Goal: Task Accomplishment & Management: Complete application form

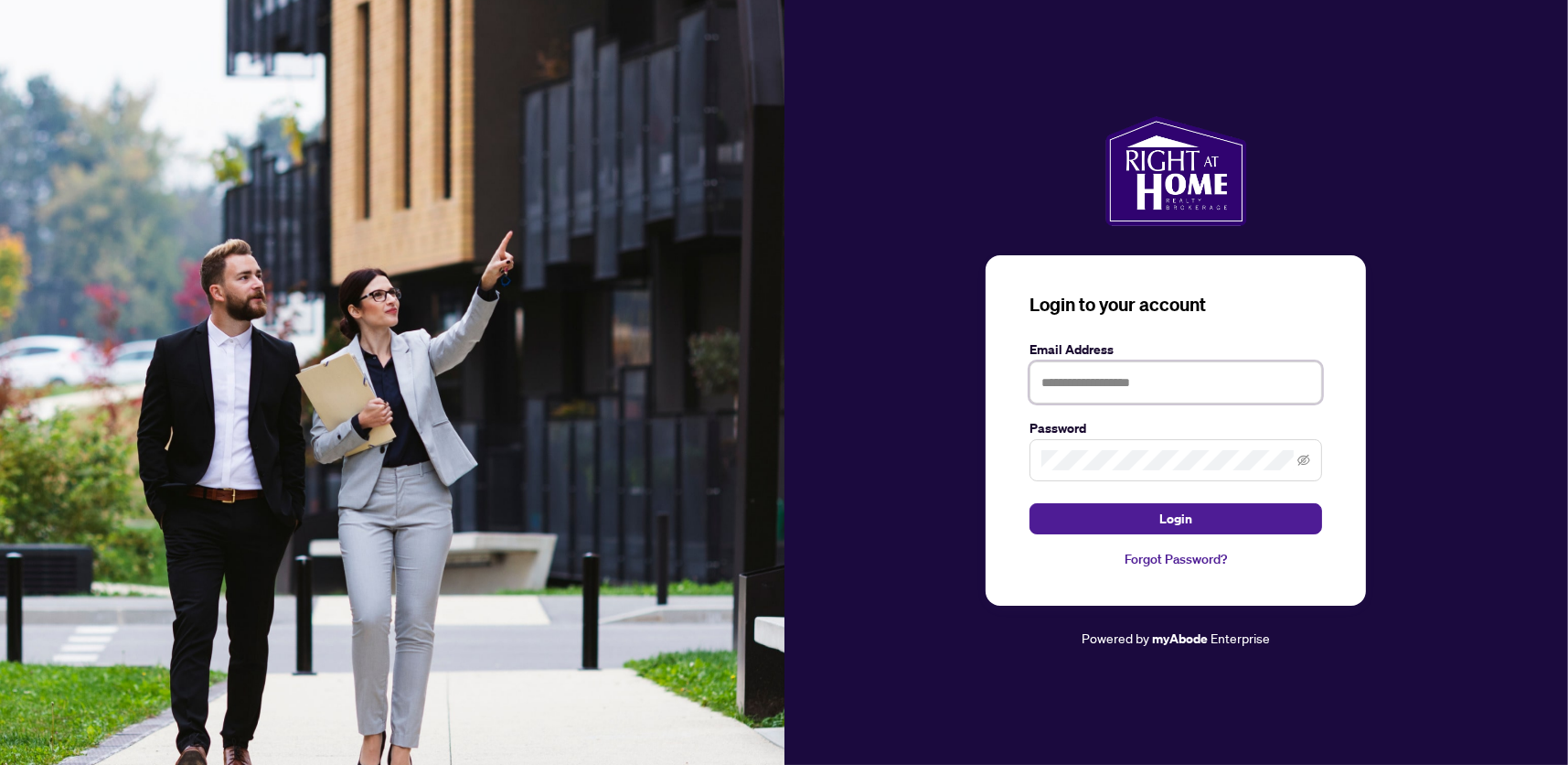
click at [1148, 386] on input "text" at bounding box center [1176, 382] width 292 height 42
type input "**********"
click at [1030, 504] on button "Login" at bounding box center [1176, 519] width 292 height 31
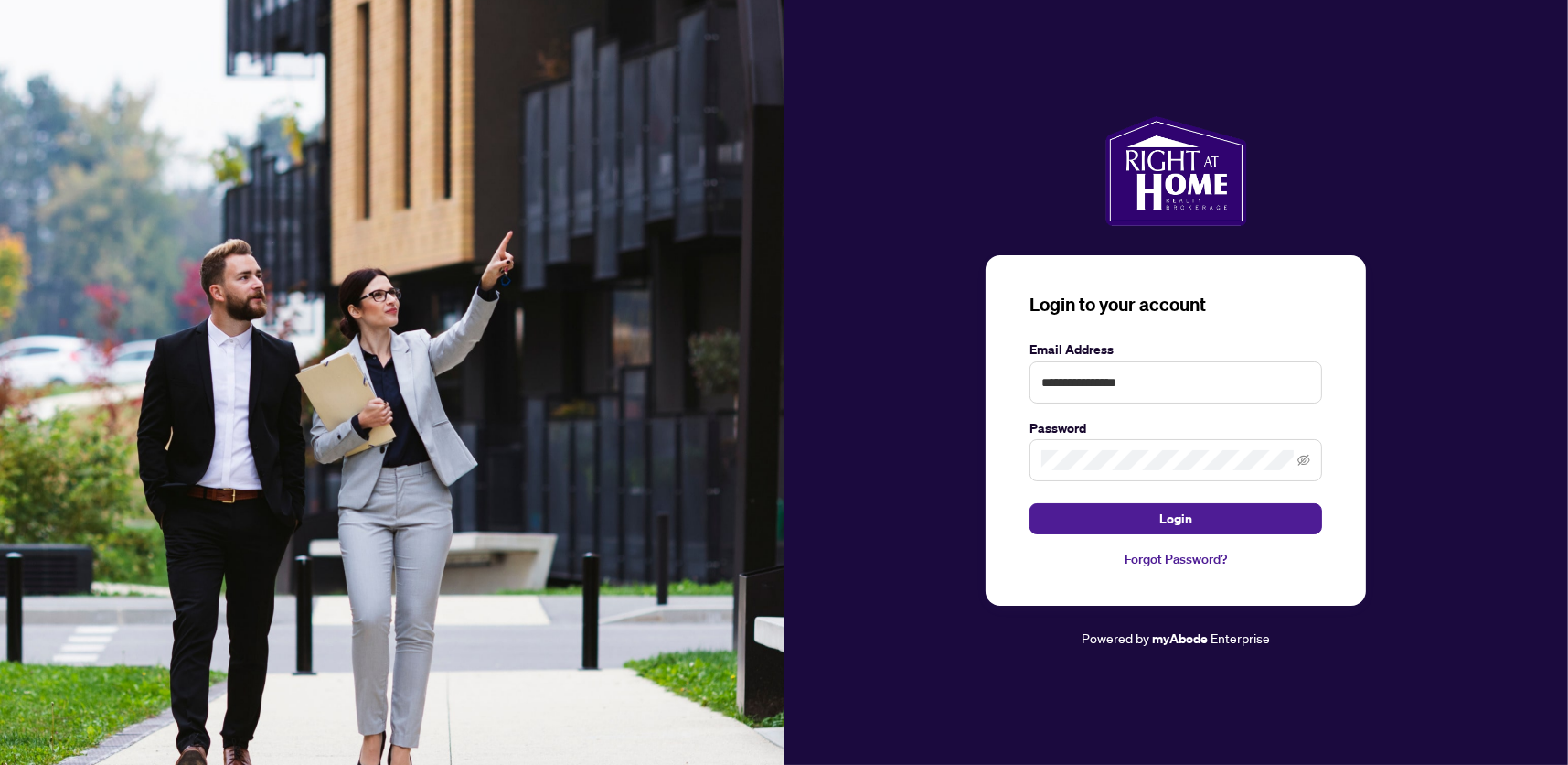
click at [1173, 550] on link "Forgot Password?" at bounding box center [1176, 559] width 292 height 20
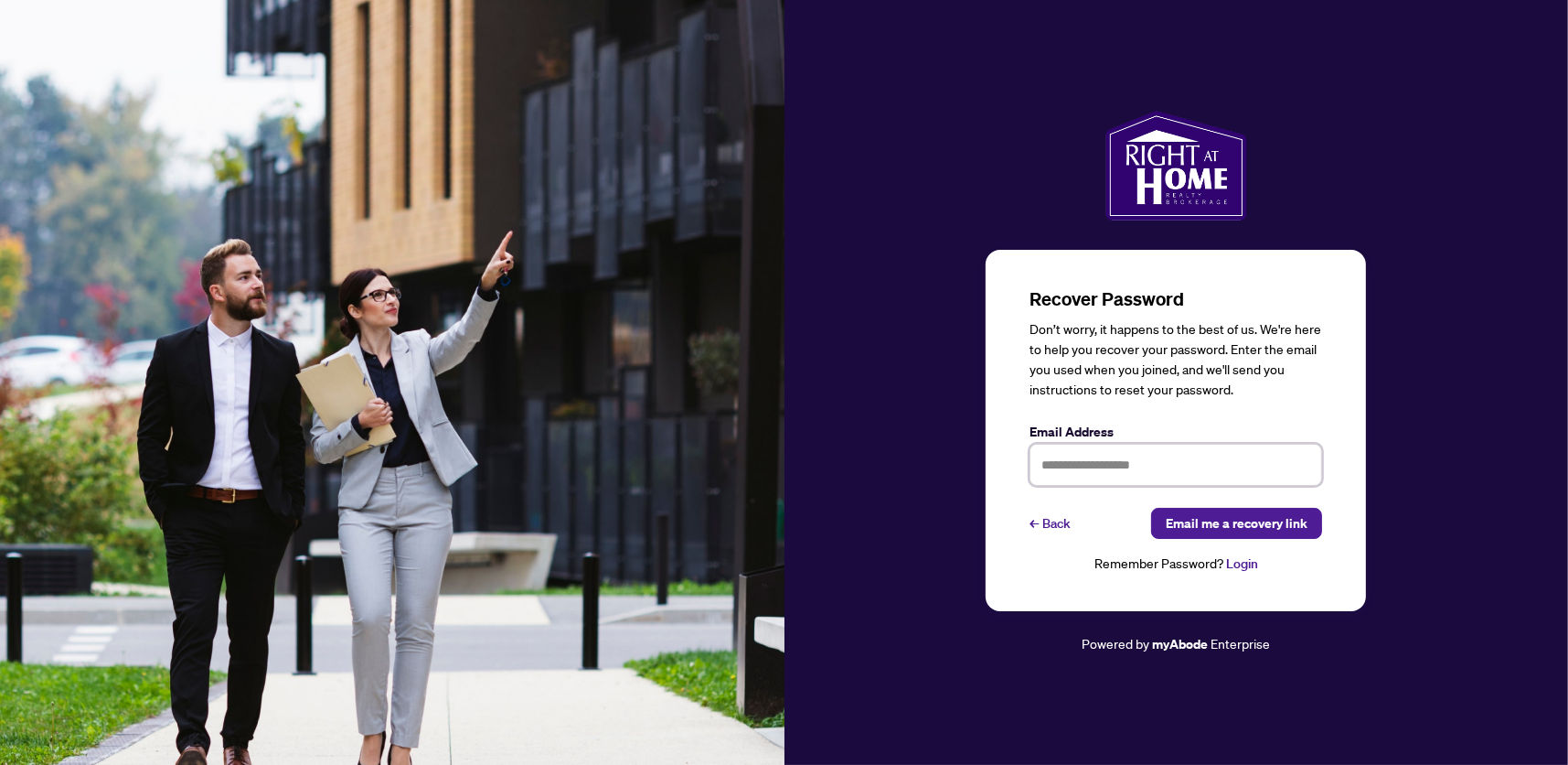
click at [1155, 471] on input "text" at bounding box center [1176, 464] width 292 height 42
type input "**********"
click at [1236, 510] on span "Email me a recovery link" at bounding box center [1237, 523] width 142 height 29
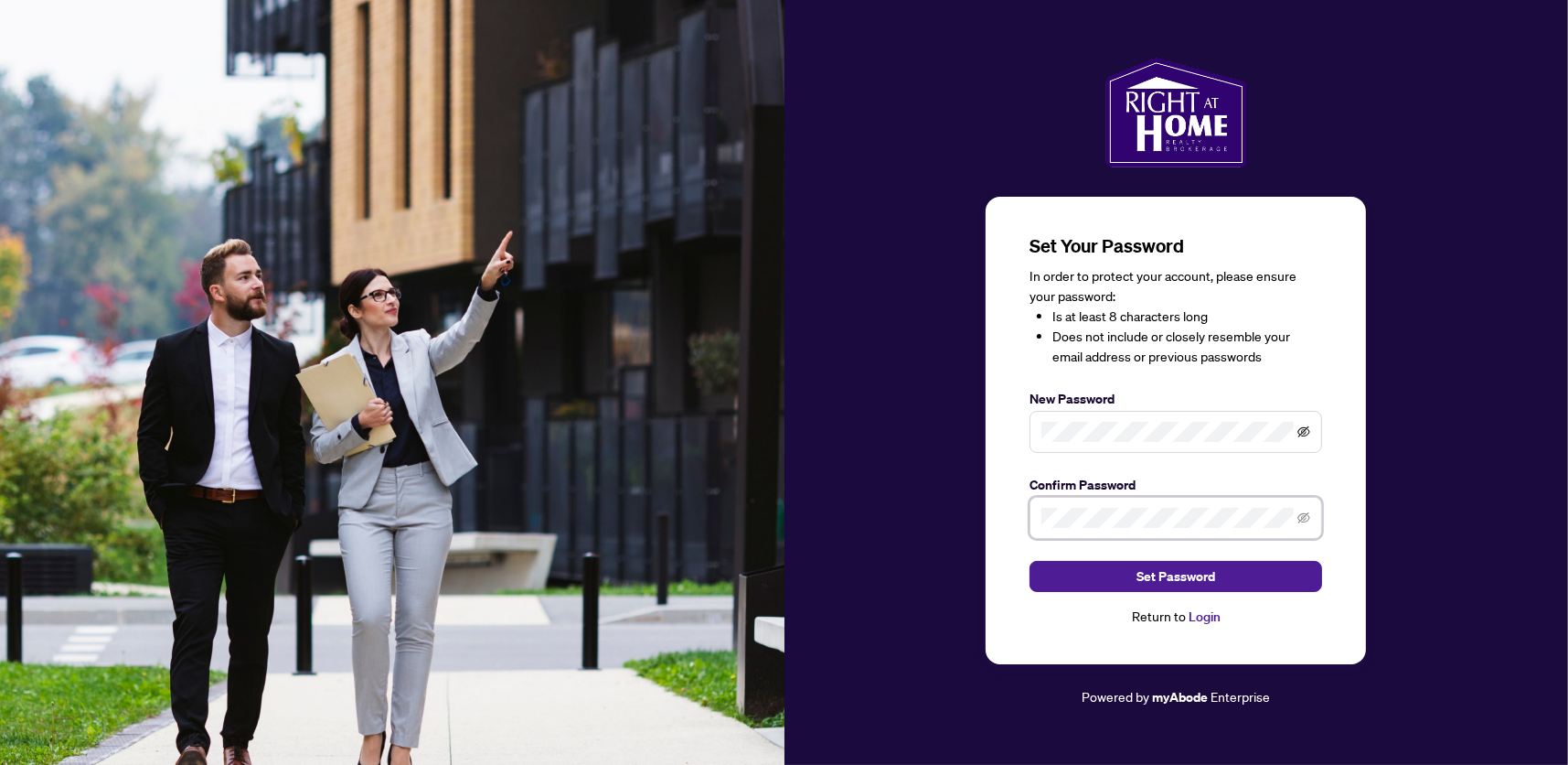
click at [1301, 435] on icon "eye-invisible" at bounding box center [1304, 432] width 13 height 11
click at [1301, 435] on icon "eye" at bounding box center [1304, 431] width 13 height 9
click at [1171, 571] on span "Set Password" at bounding box center [1176, 576] width 79 height 29
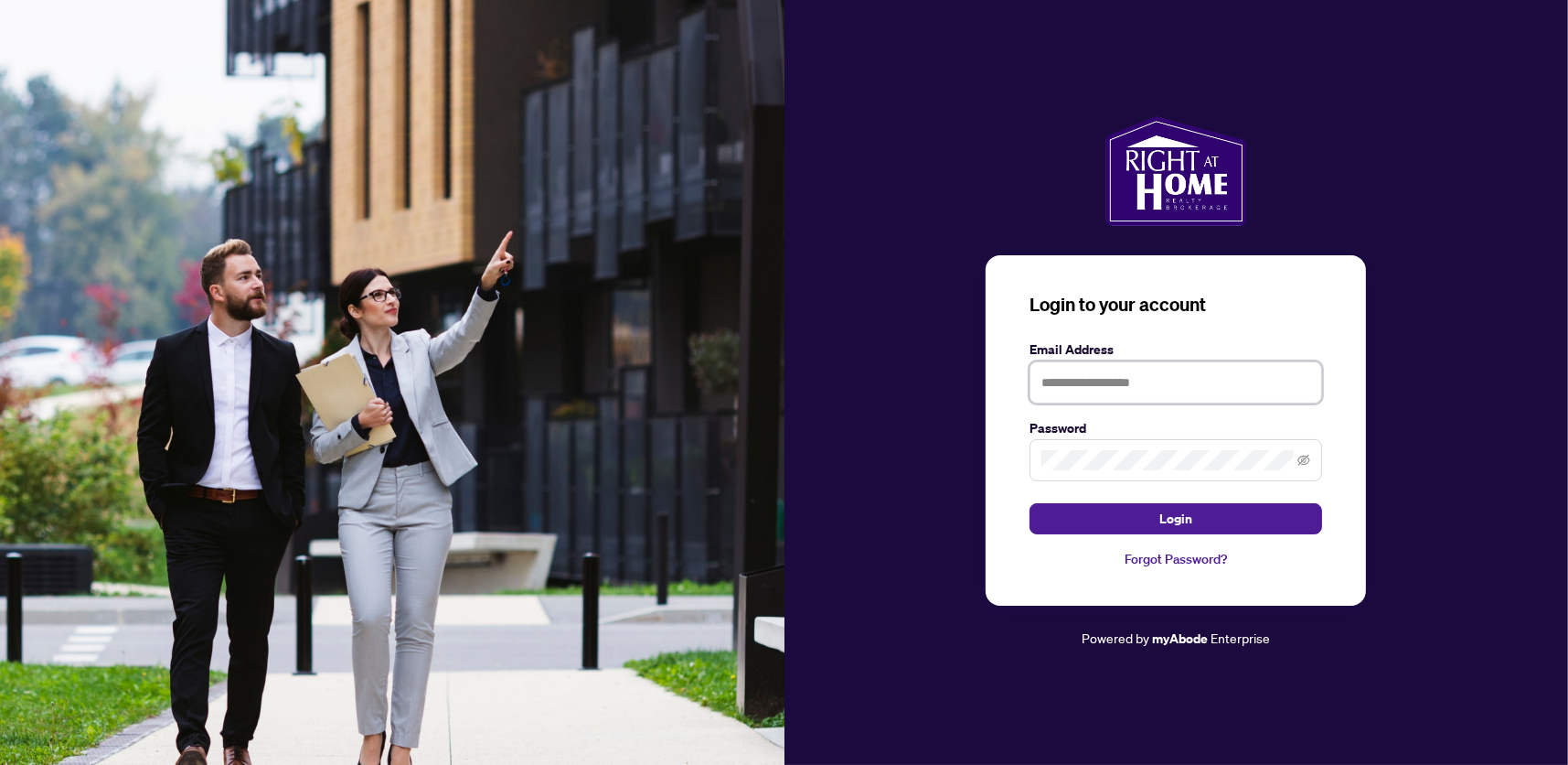
click at [1055, 380] on input "text" at bounding box center [1176, 382] width 292 height 42
type input "**********"
click at [1030, 504] on button "Login" at bounding box center [1176, 519] width 292 height 31
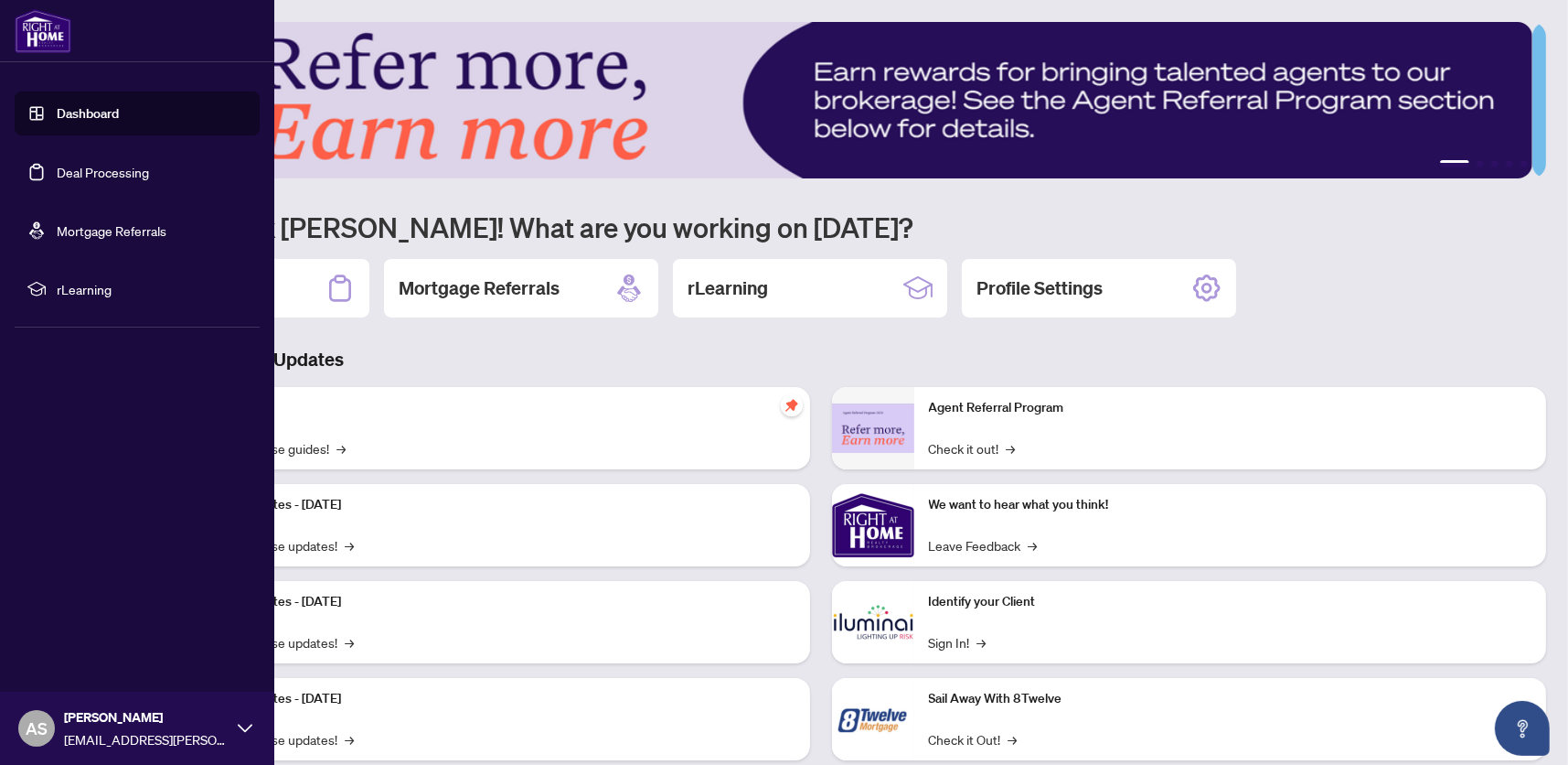
click at [56, 115] on link "Dashboard" at bounding box center [87, 113] width 62 height 17
click at [56, 177] on link "Deal Processing" at bounding box center [102, 171] width 92 height 17
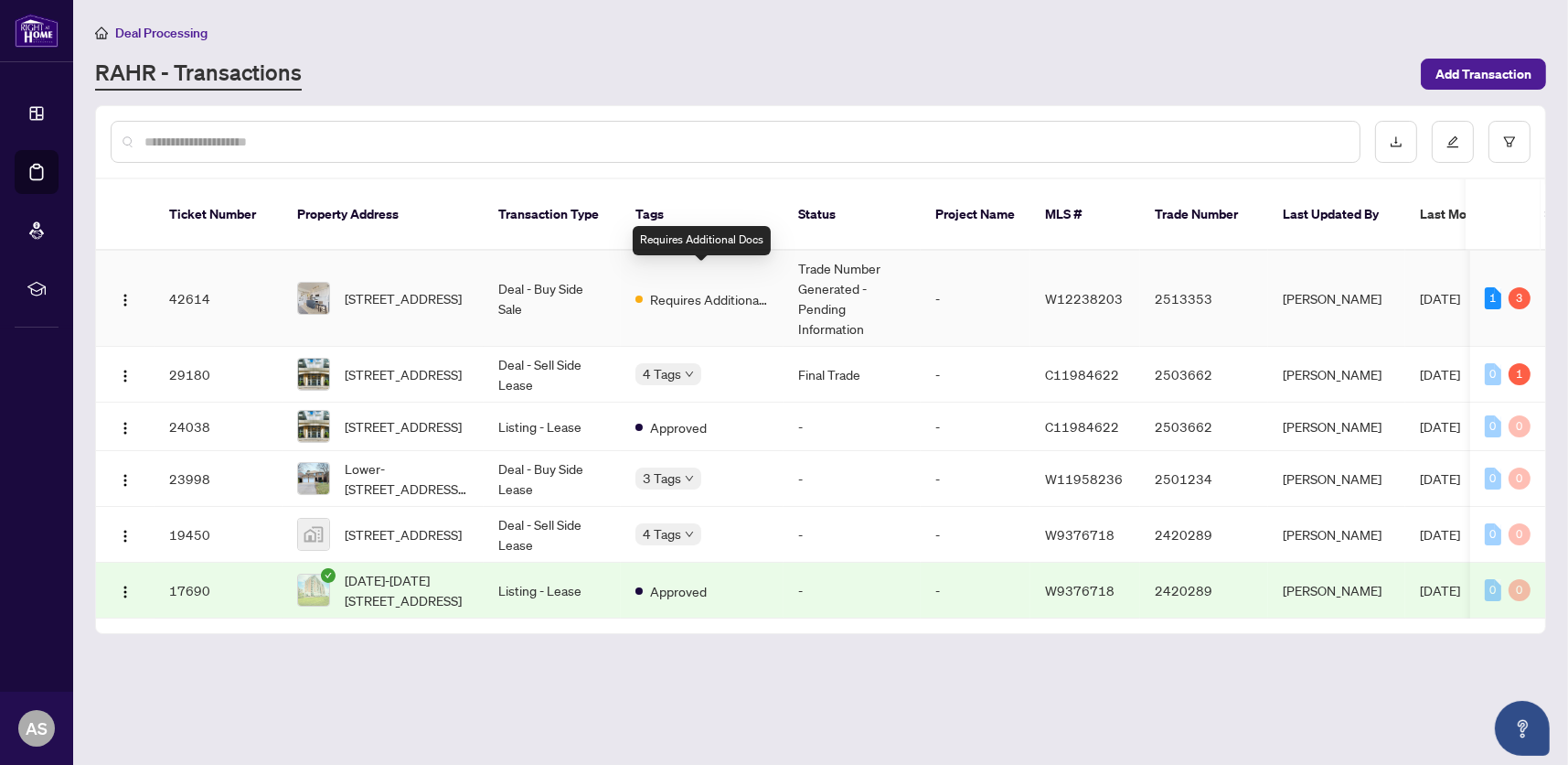
click at [686, 289] on span "Requires Additional Docs" at bounding box center [709, 298] width 119 height 20
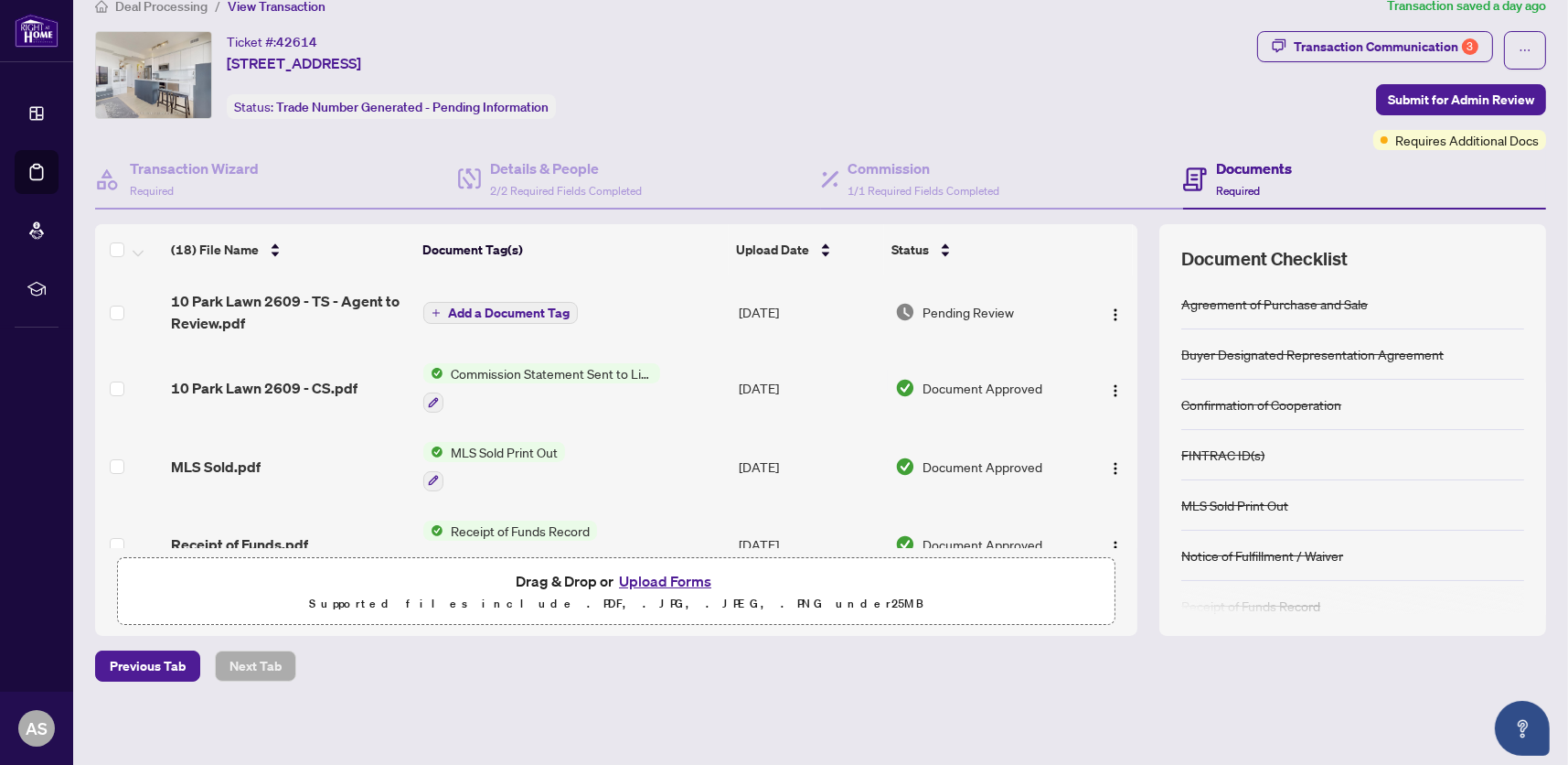
click at [659, 578] on button "Upload Forms" at bounding box center [665, 580] width 103 height 23
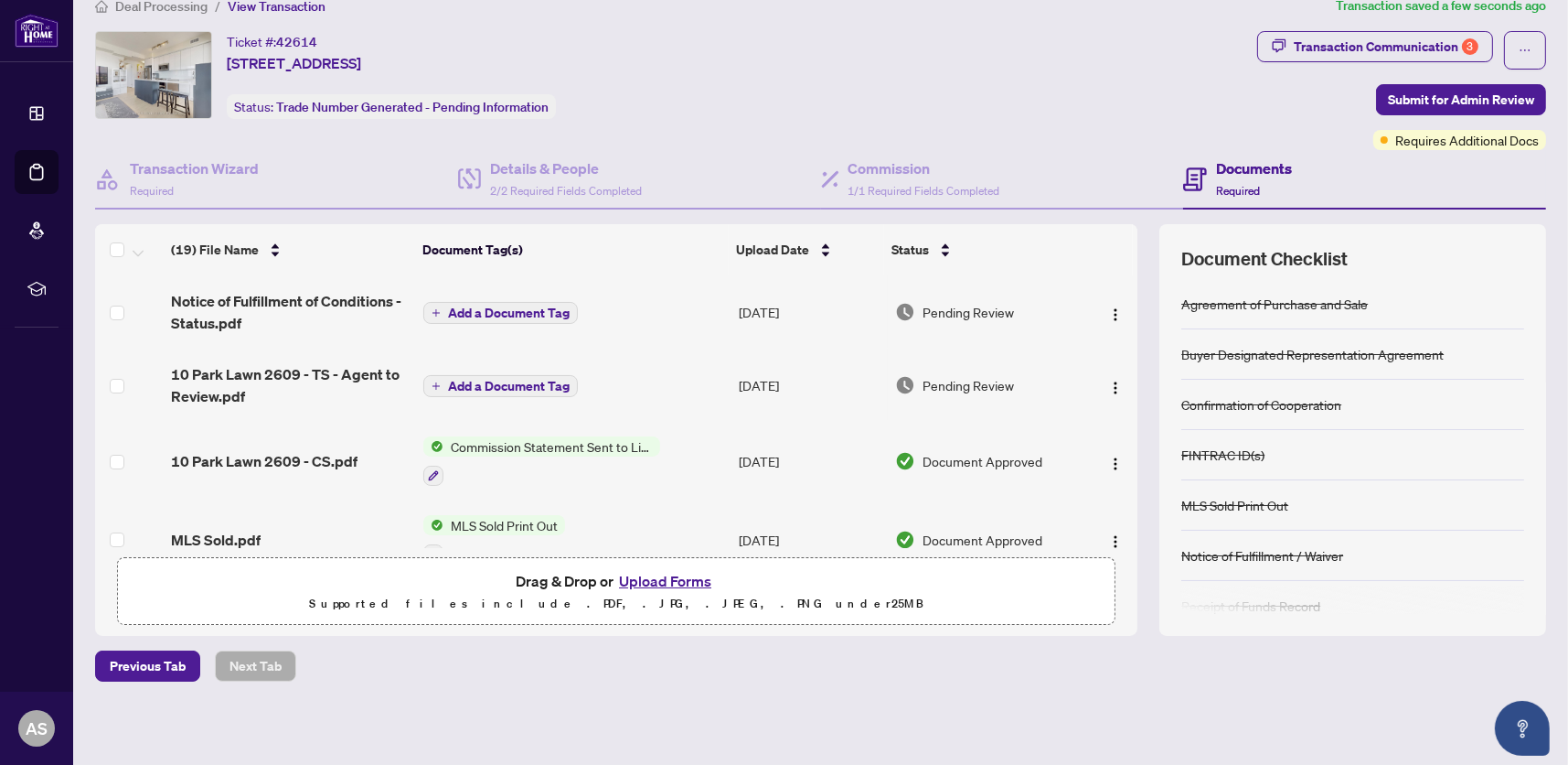
click at [471, 309] on span "Add a Document Tag" at bounding box center [508, 312] width 121 height 13
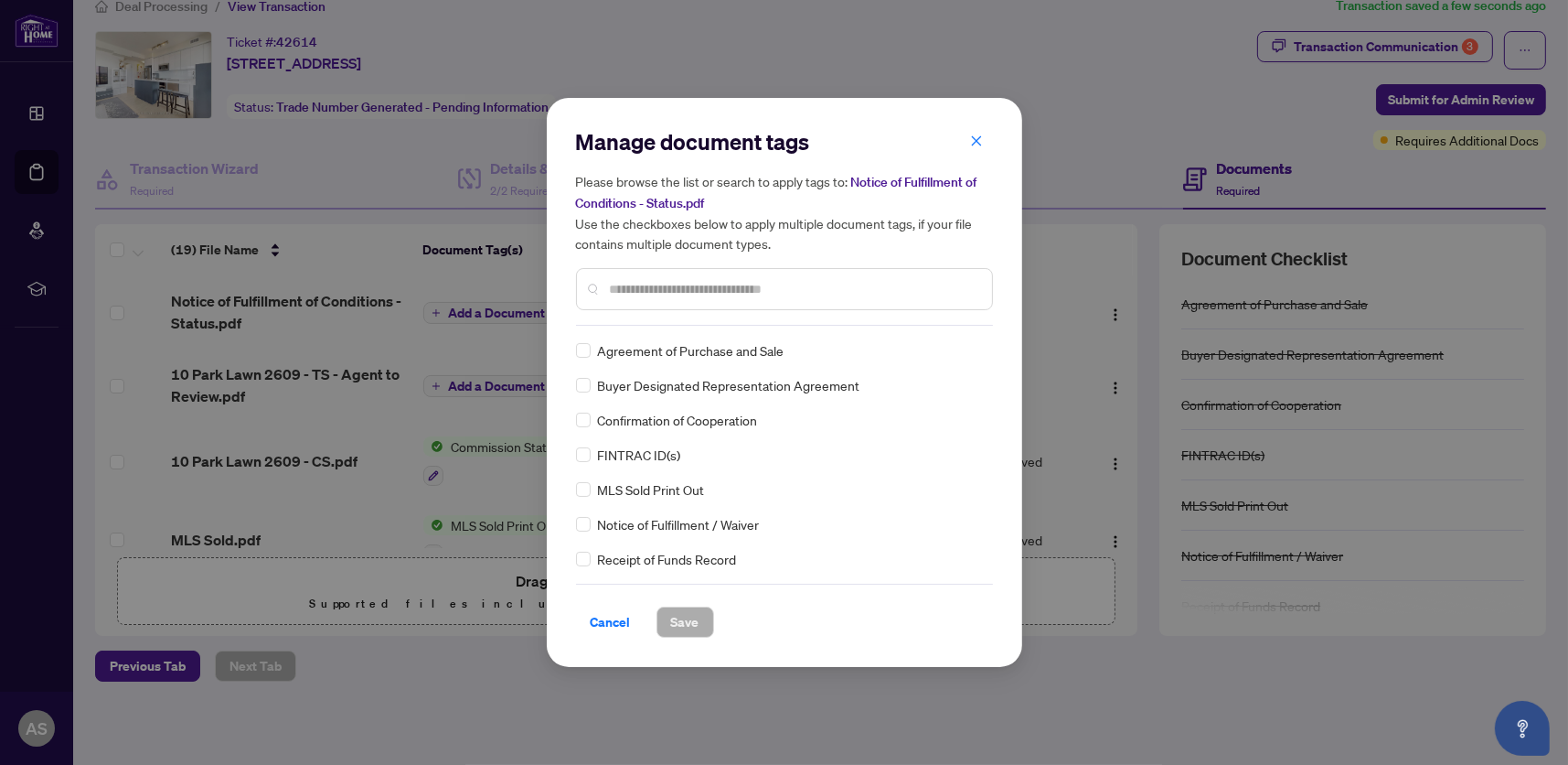
click at [601, 296] on div at bounding box center [784, 289] width 417 height 42
click at [672, 620] on span "Save" at bounding box center [685, 622] width 28 height 29
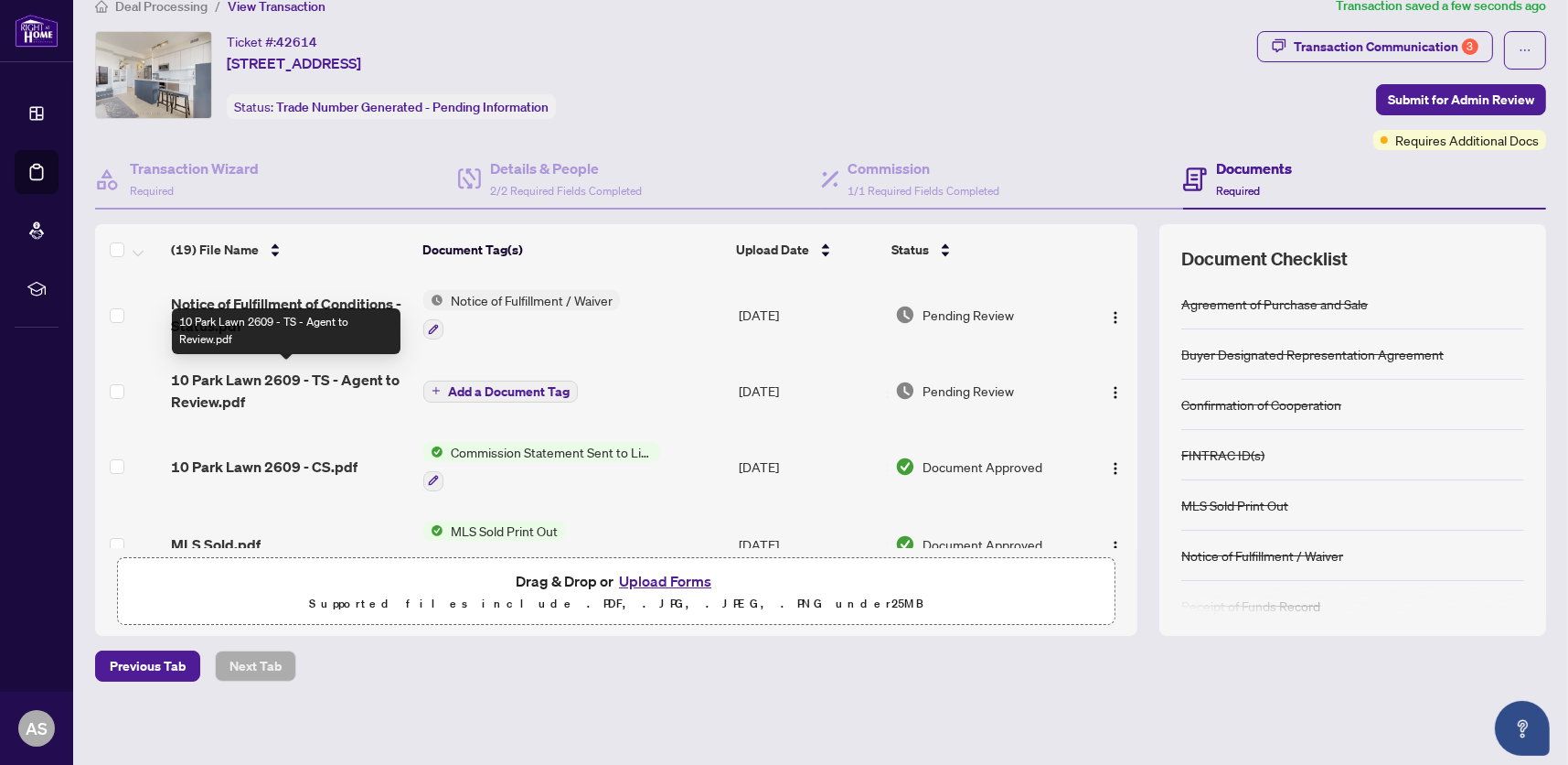
click at [290, 376] on span "10 Park Lawn 2609 - TS - Agent to Review.pdf" at bounding box center [290, 390] width 238 height 44
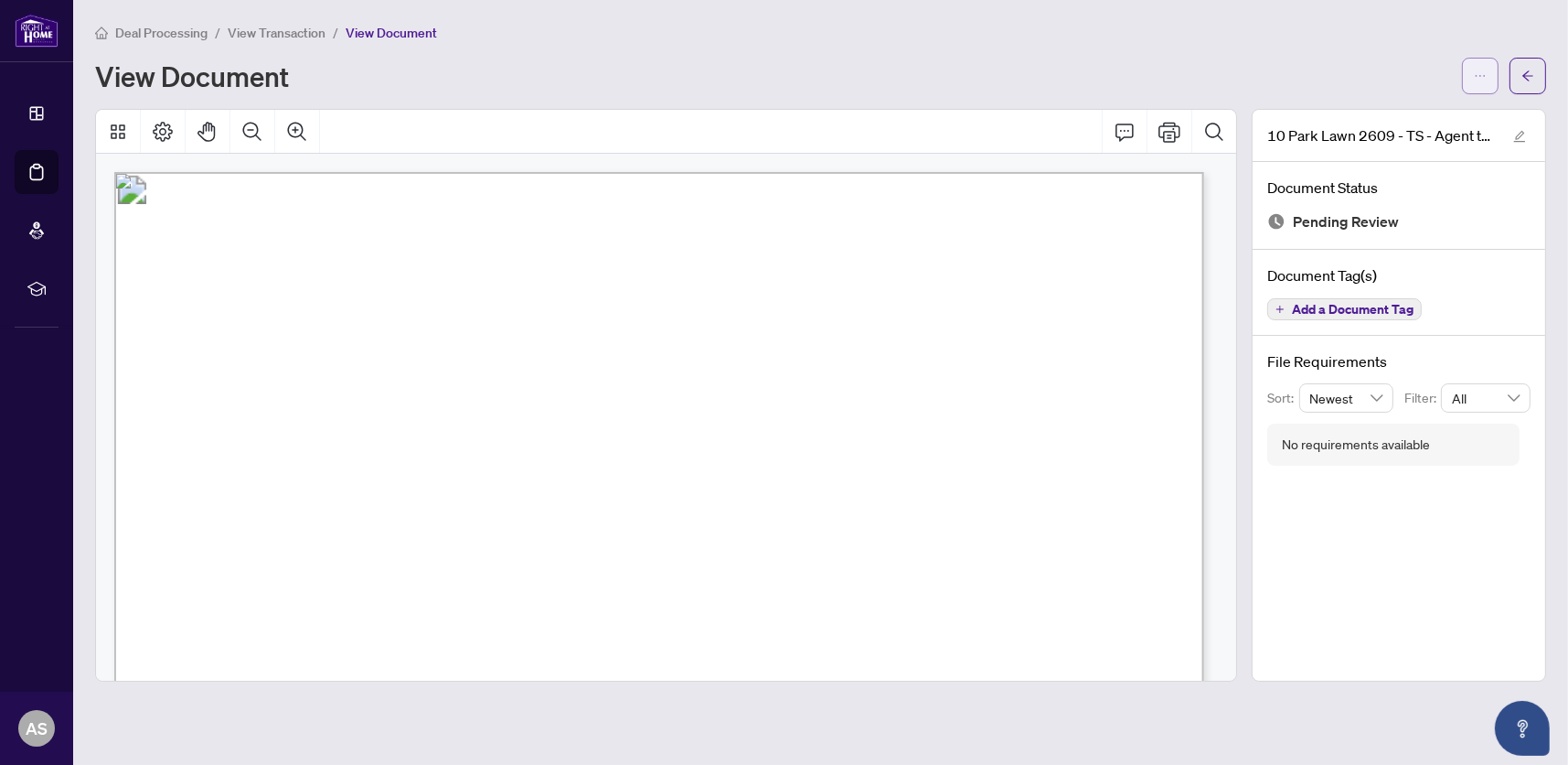
click at [1478, 75] on icon "ellipsis" at bounding box center [1480, 76] width 13 height 13
click at [1385, 115] on span "Download" at bounding box center [1414, 115] width 139 height 20
click at [1519, 75] on button "button" at bounding box center [1528, 76] width 37 height 37
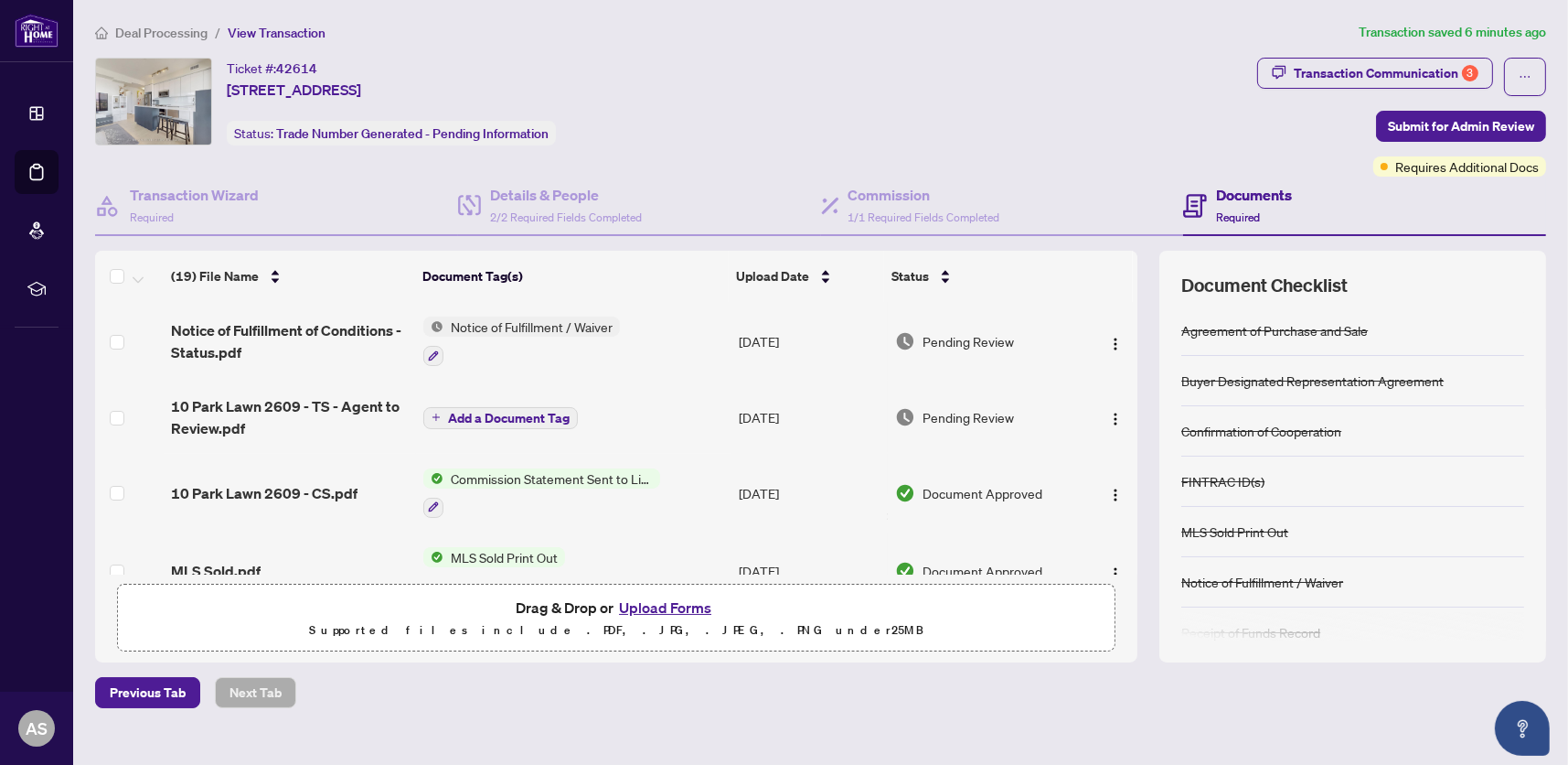
click at [628, 603] on button "Upload Forms" at bounding box center [665, 608] width 103 height 23
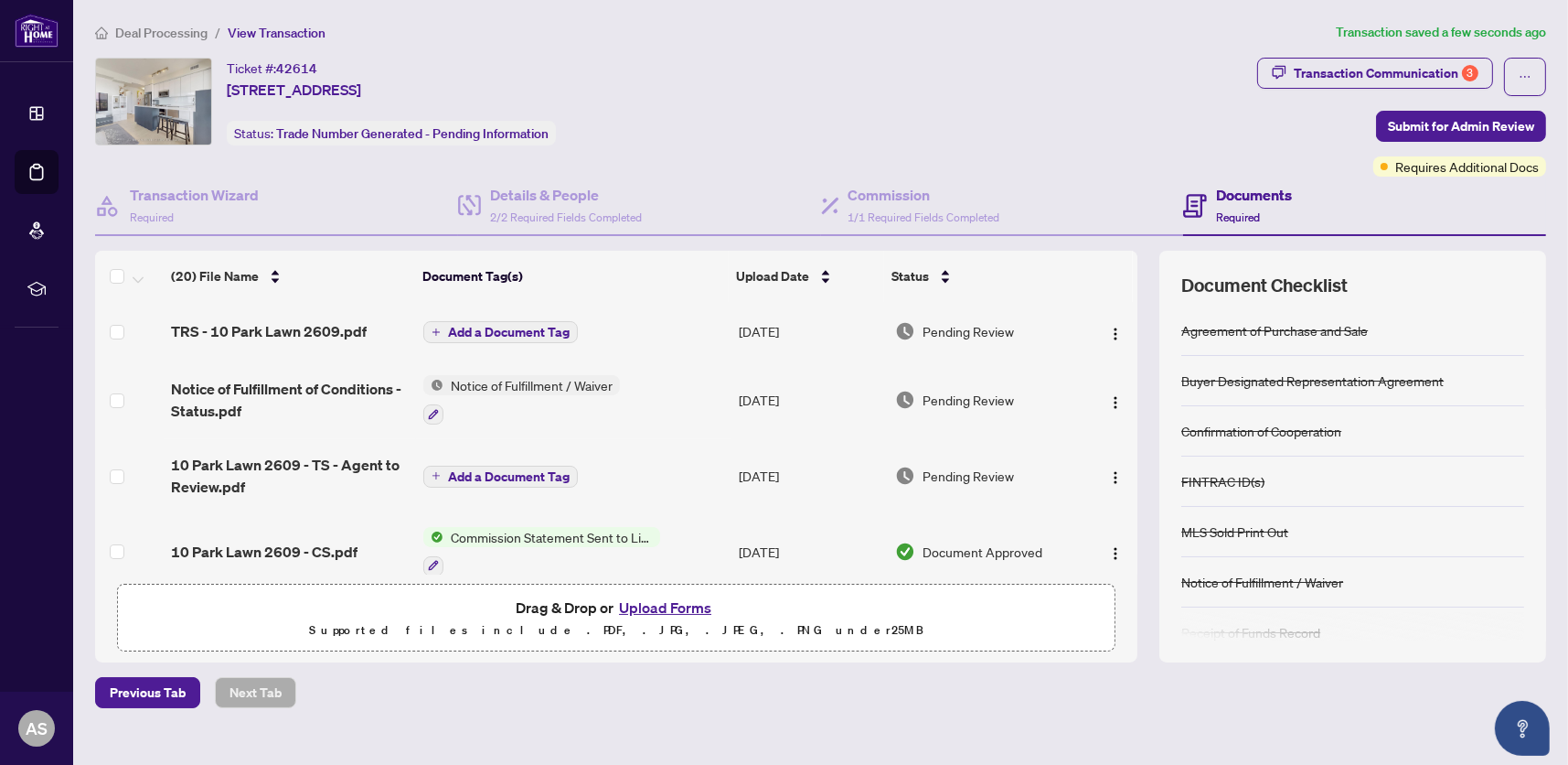
click at [501, 332] on span "Add a Document Tag" at bounding box center [508, 331] width 121 height 13
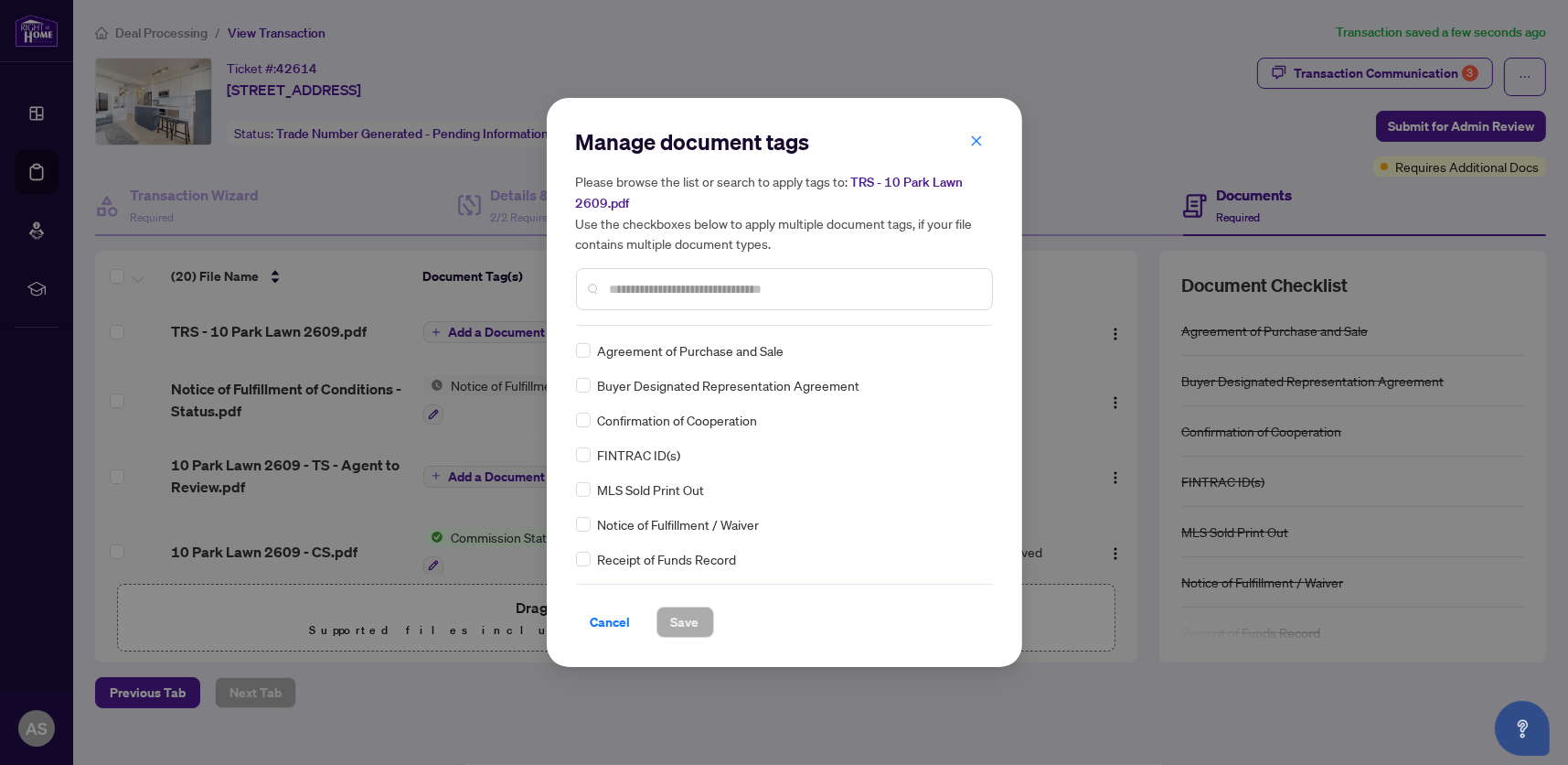
click at [671, 288] on input "text" at bounding box center [794, 289] width 367 height 20
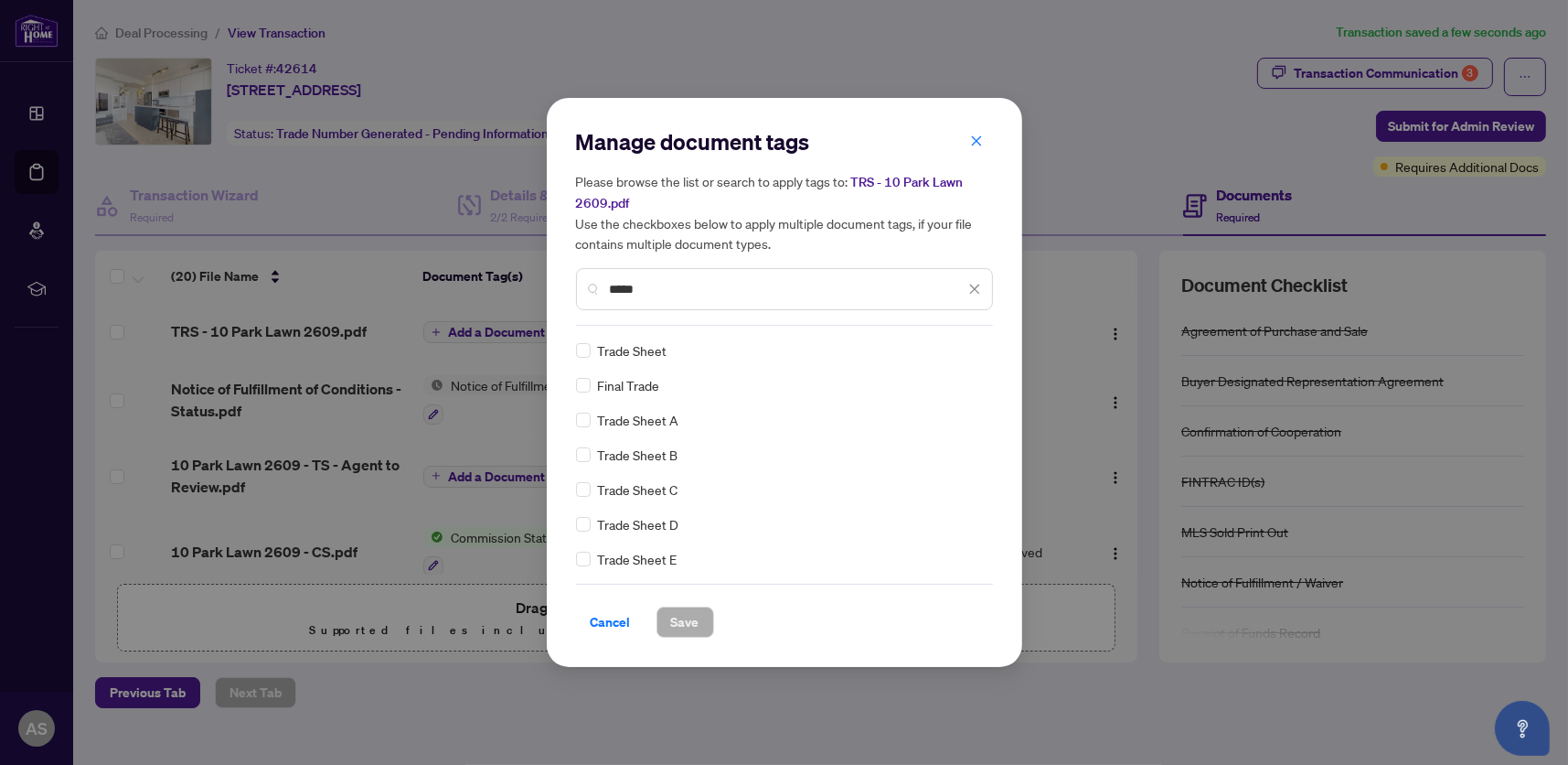
type input "*****"
click at [671, 616] on span "Save" at bounding box center [685, 622] width 28 height 29
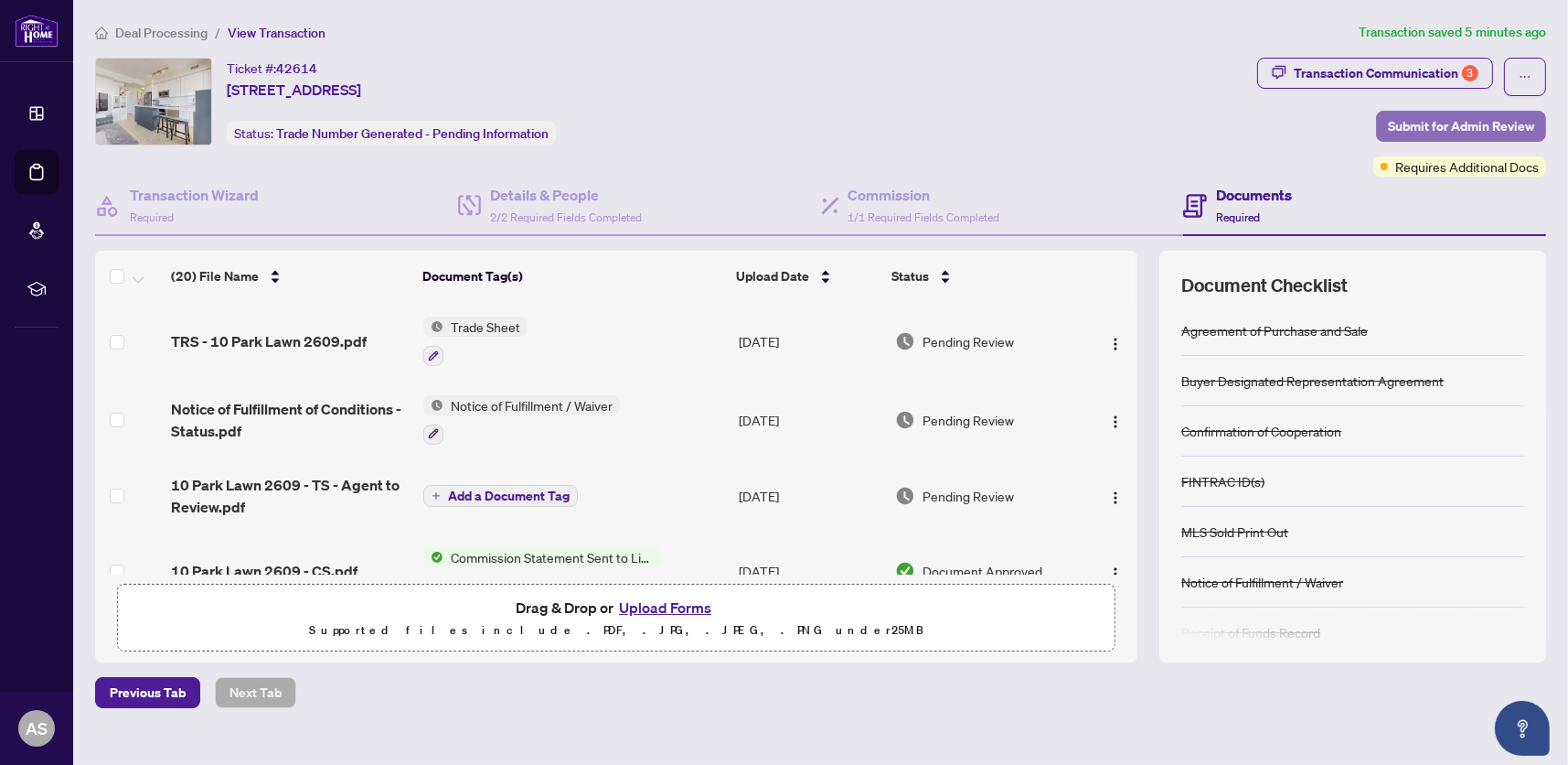
click at [1403, 130] on span "Submit for Admin Review" at bounding box center [1461, 126] width 147 height 29
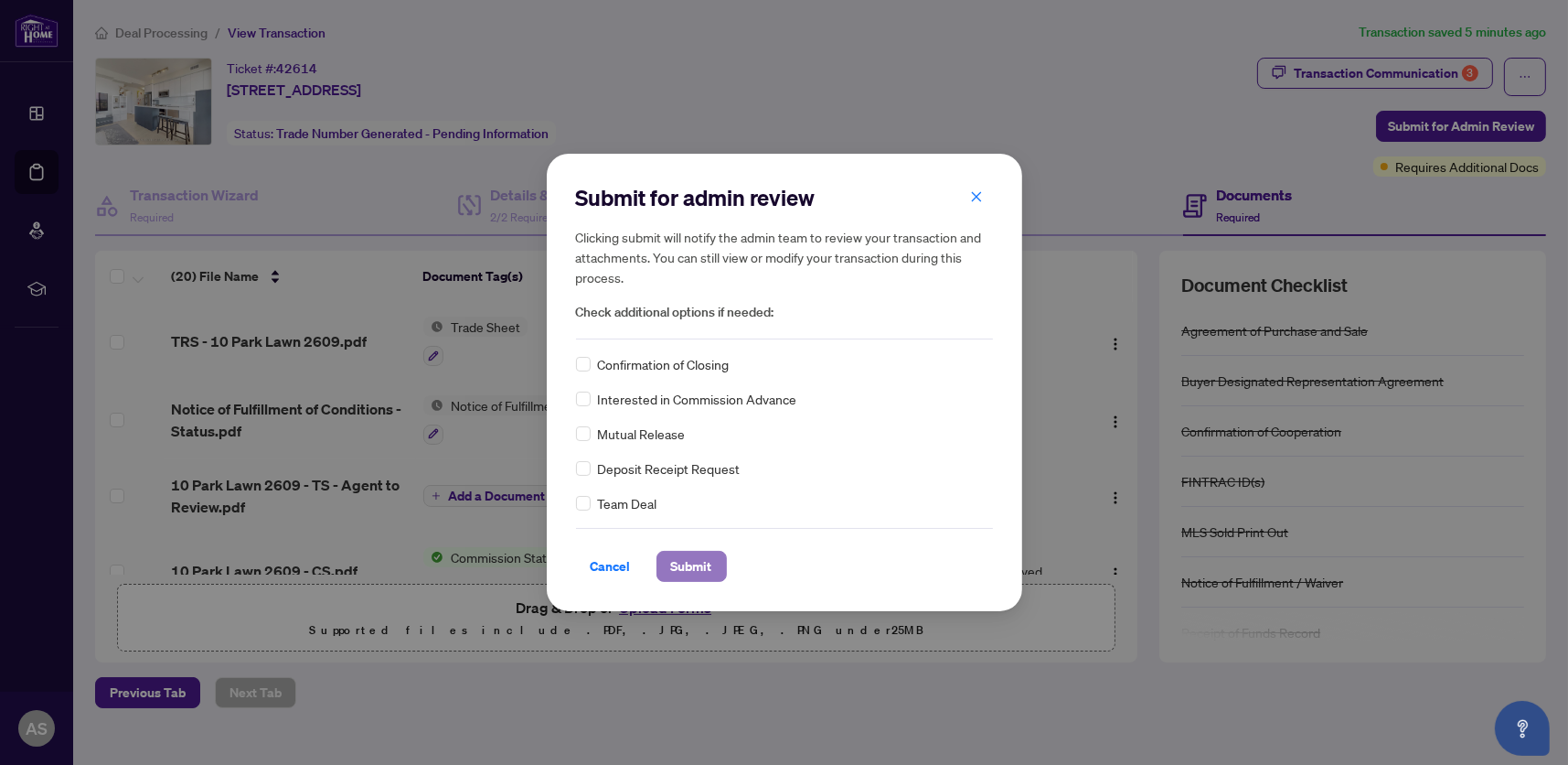
click at [674, 563] on span "Submit" at bounding box center [692, 566] width 41 height 29
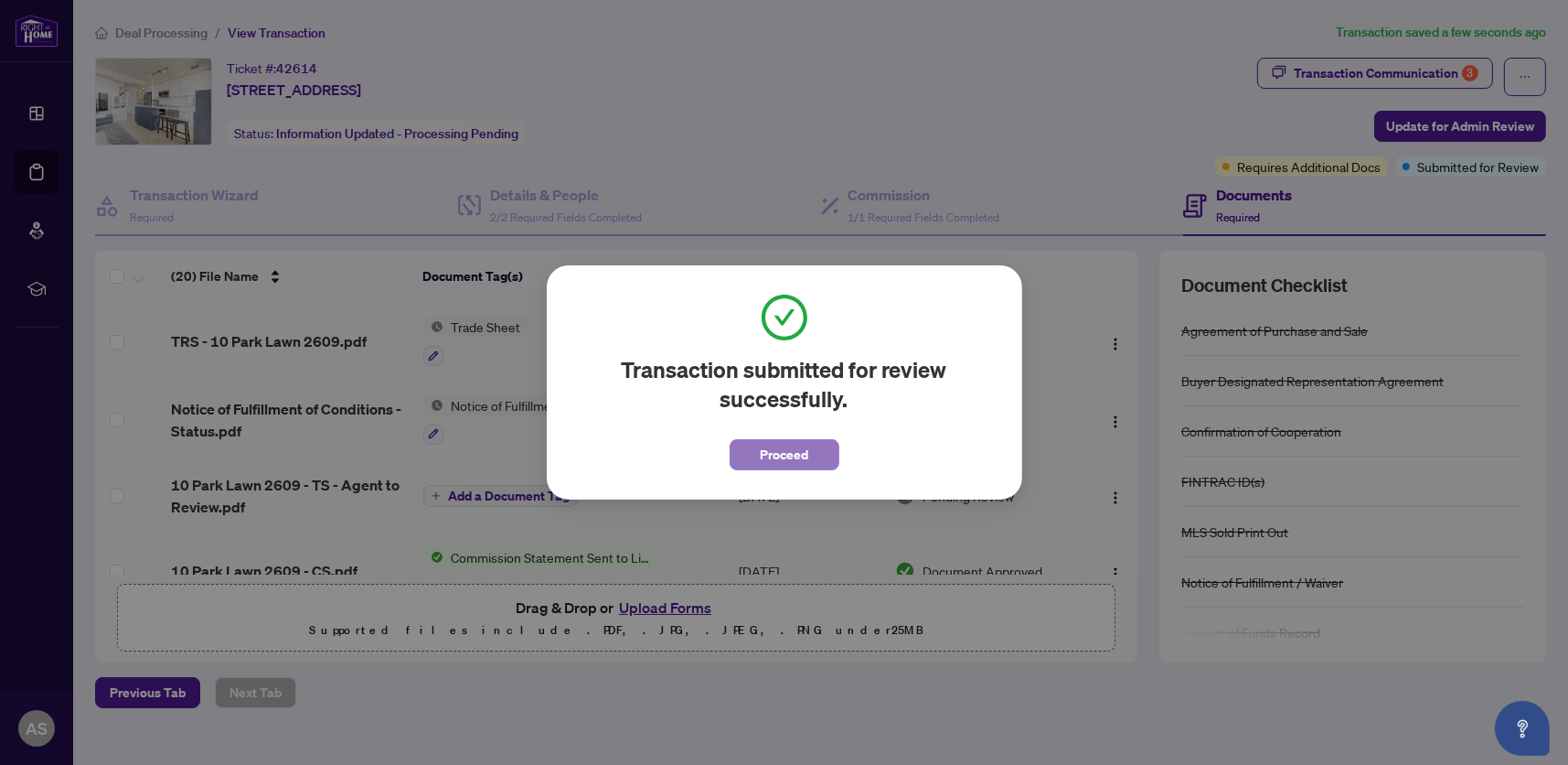
click at [747, 455] on button "Proceed" at bounding box center [784, 455] width 110 height 31
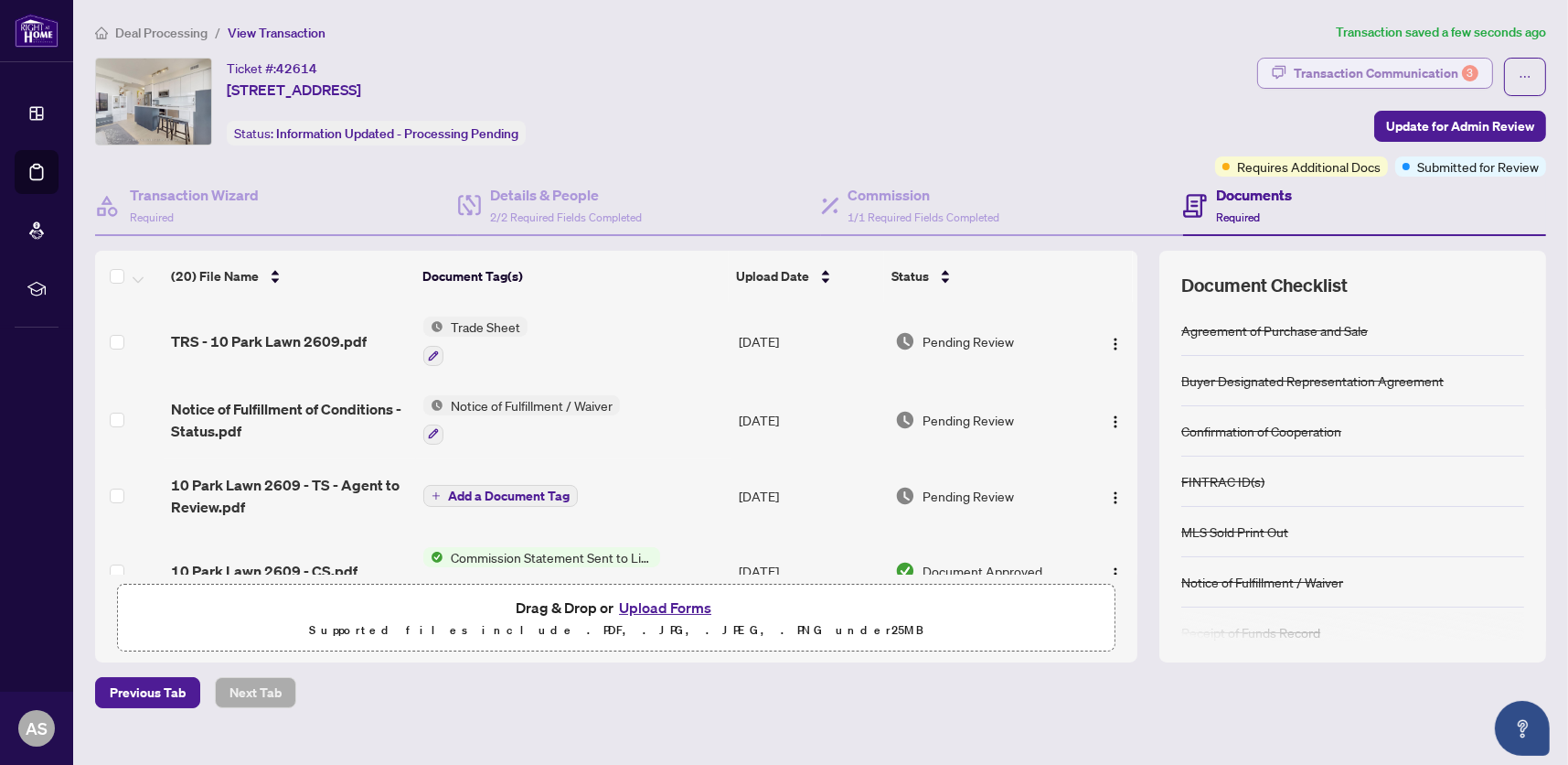
click at [1426, 72] on div "Transaction Communication 3" at bounding box center [1386, 73] width 185 height 29
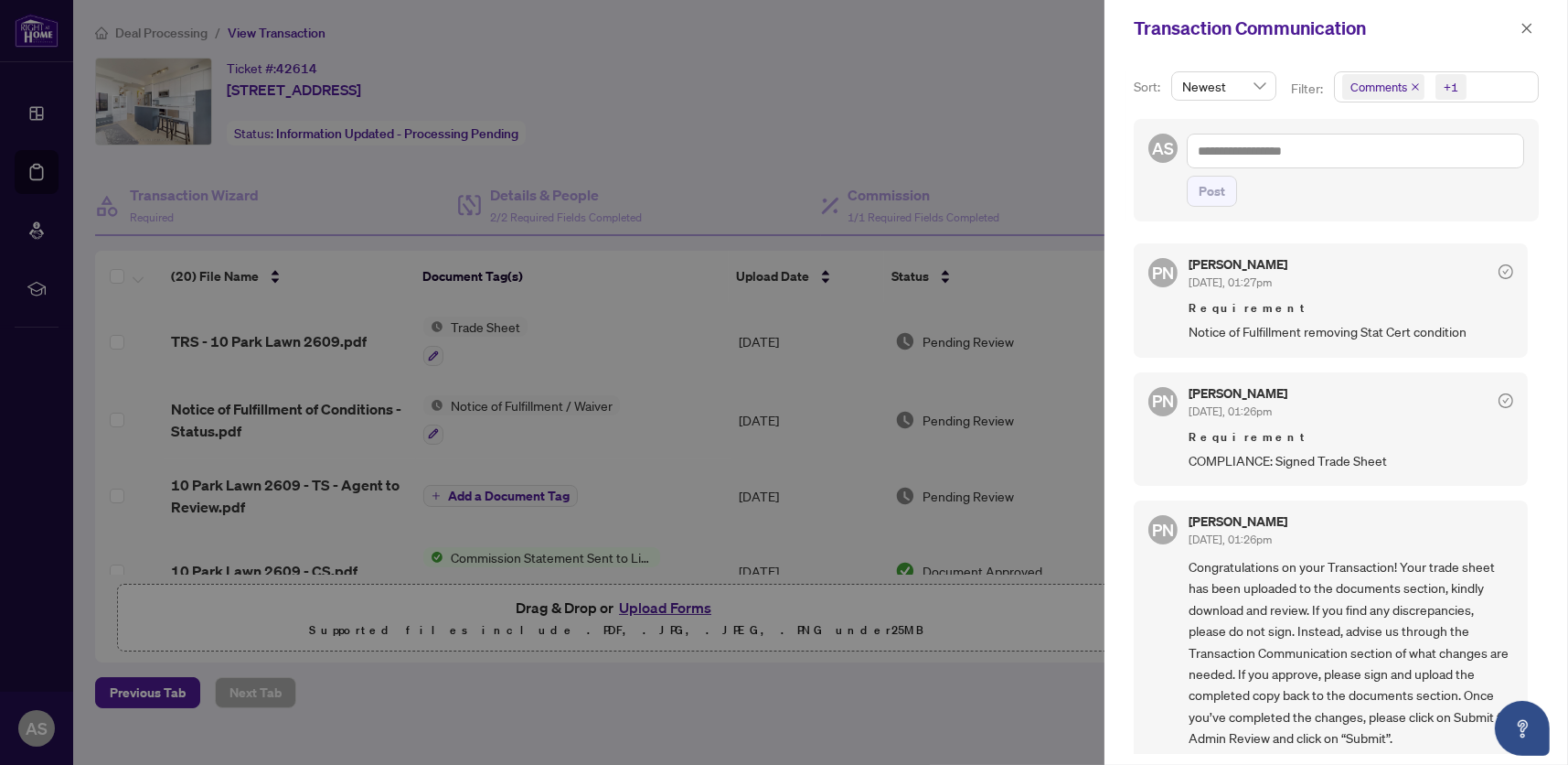
drag, startPoint x: 1527, startPoint y: 26, endPoint x: 1519, endPoint y: 33, distance: 10.6
click at [1527, 27] on icon "close" at bounding box center [1527, 28] width 10 height 10
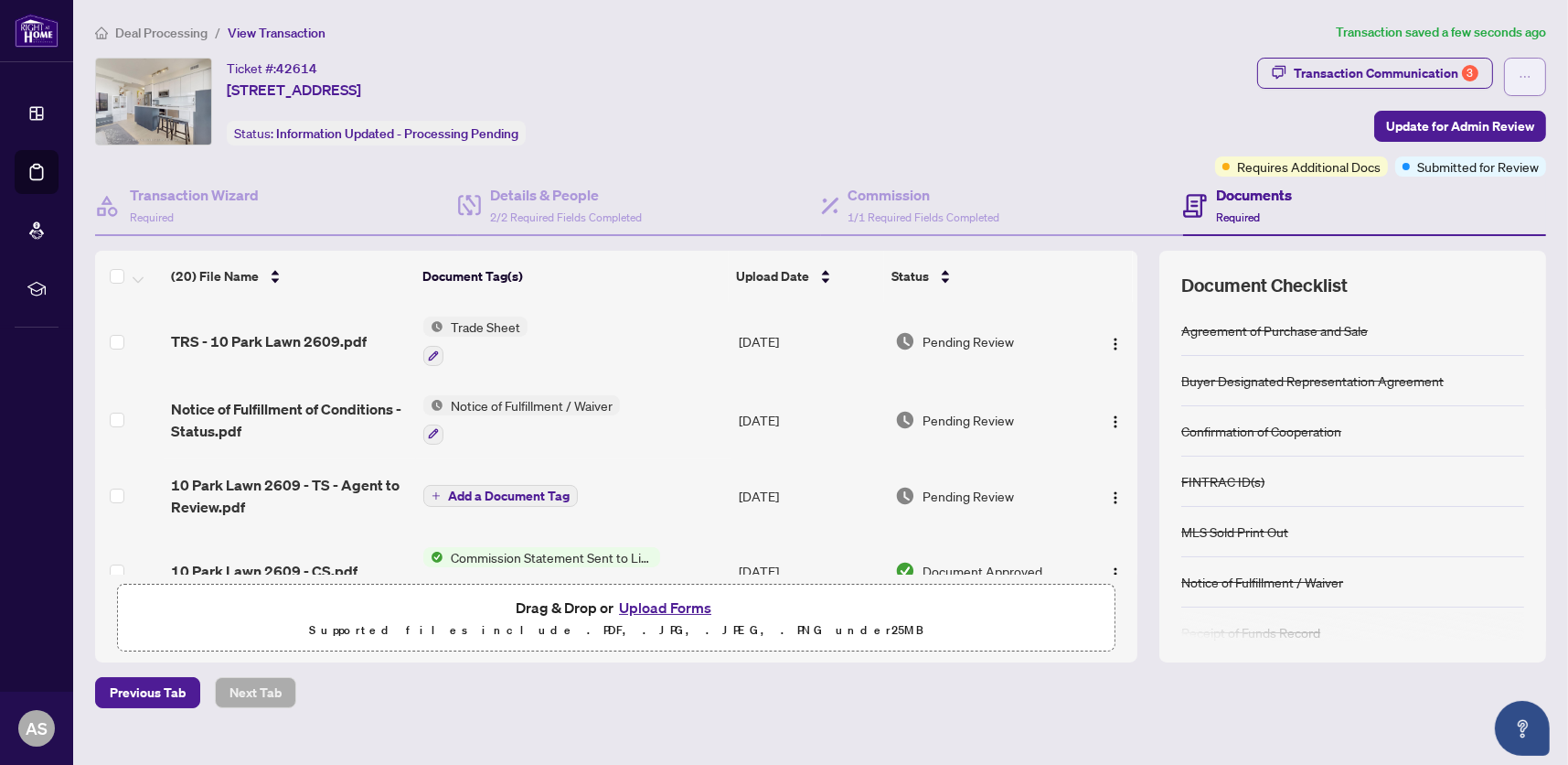
click at [1504, 74] on button "button" at bounding box center [1524, 77] width 42 height 39
click at [914, 118] on div "Ticket #: 42614 2609-10 Park Lawn Rd #2609, Etobicoke, Toronto, Ontario M8V 0H9…" at bounding box center [651, 101] width 1112 height 87
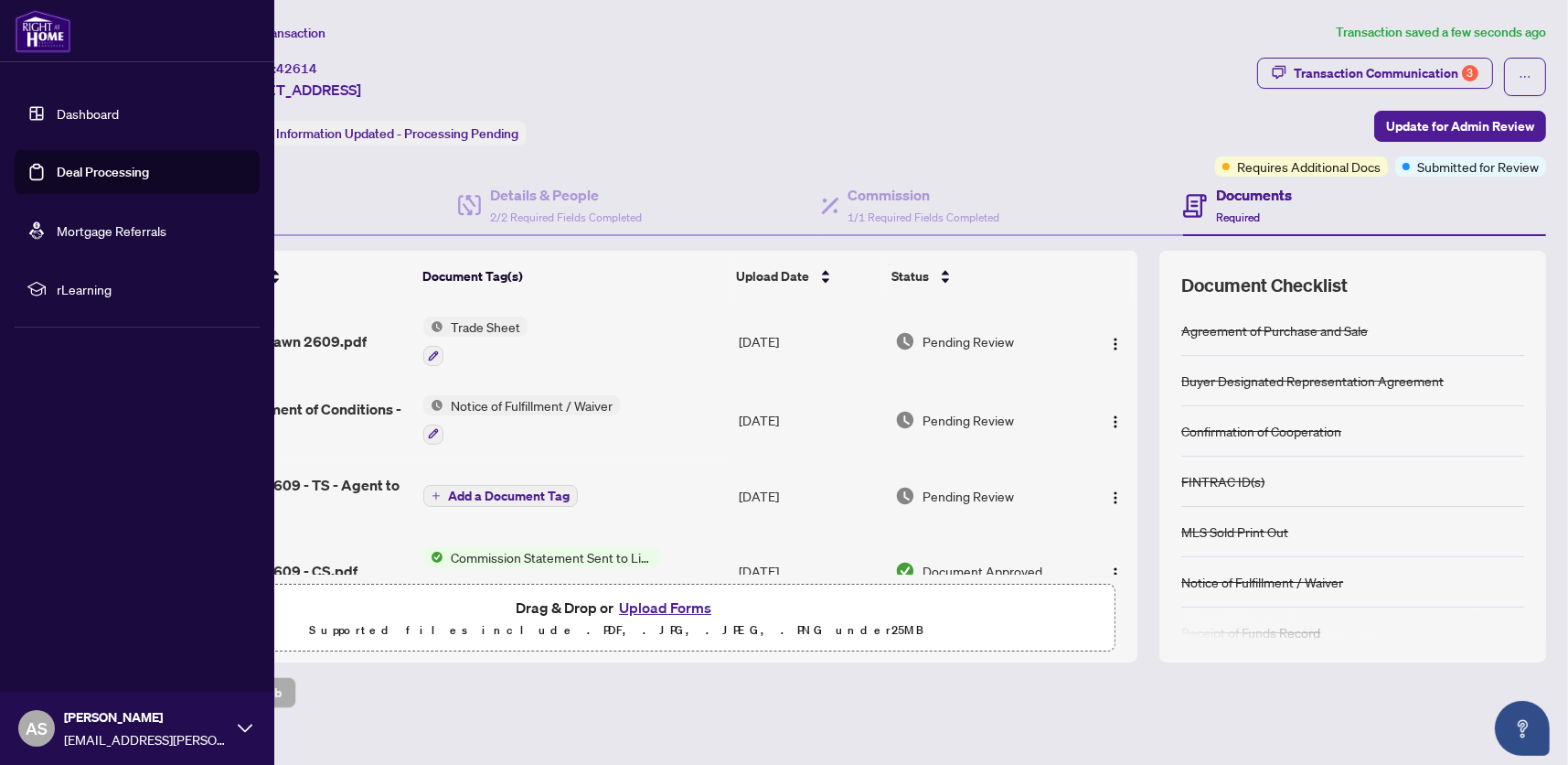
click at [41, 728] on span "AS" at bounding box center [36, 728] width 22 height 25
click at [105, 619] on button "Logout" at bounding box center [137, 619] width 245 height 31
